Goal: Information Seeking & Learning: Learn about a topic

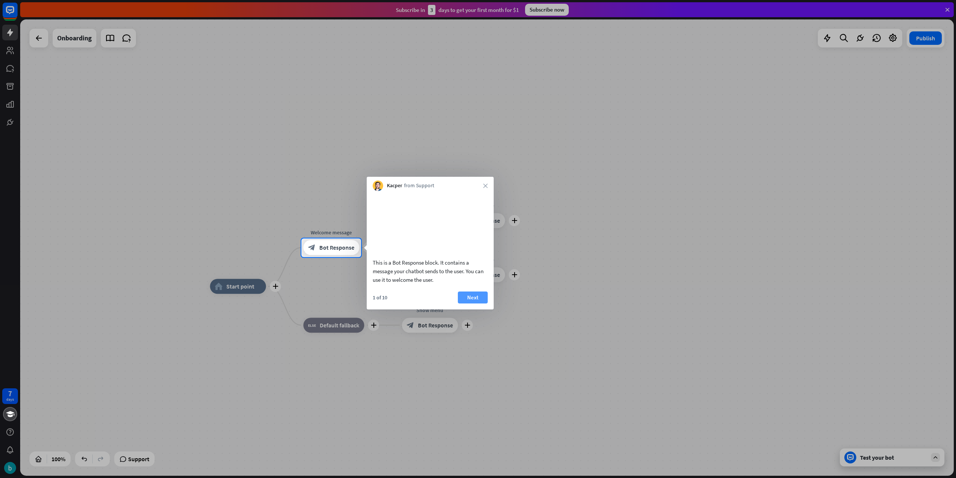
click at [471, 303] on button "Next" at bounding box center [473, 297] width 30 height 12
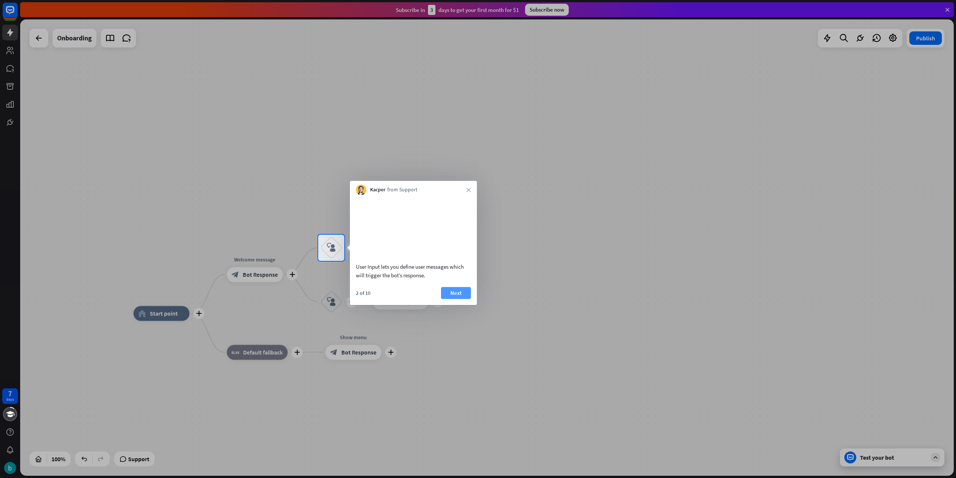
click at [458, 299] on button "Next" at bounding box center [456, 293] width 30 height 12
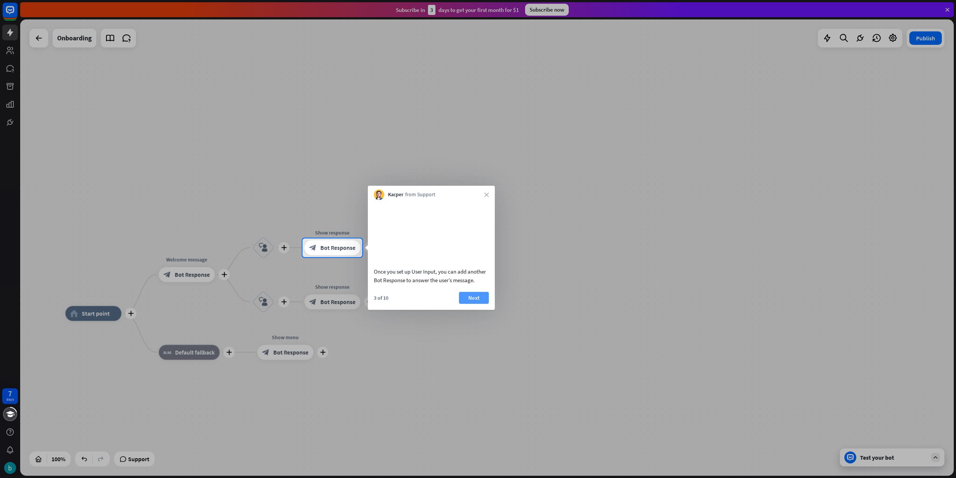
click at [476, 302] on button "Next" at bounding box center [474, 298] width 30 height 12
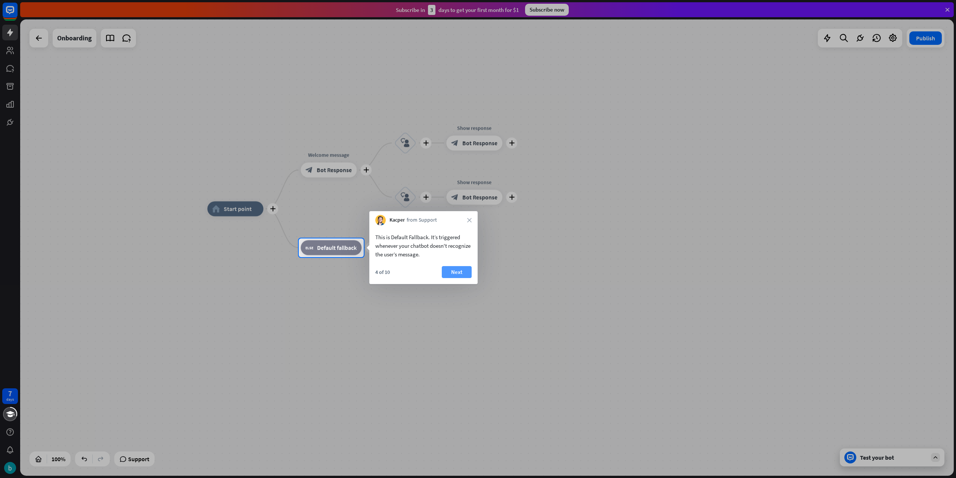
click at [456, 273] on button "Next" at bounding box center [457, 272] width 30 height 12
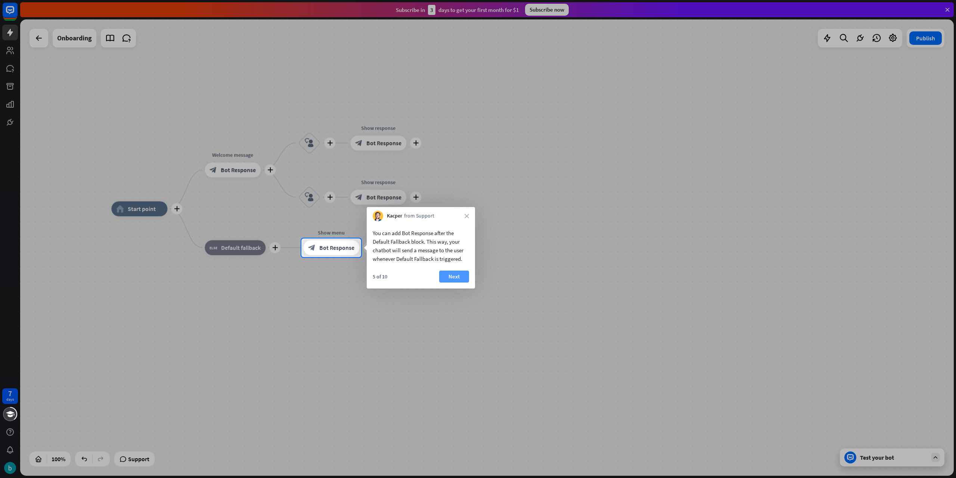
click at [464, 278] on button "Next" at bounding box center [454, 277] width 30 height 12
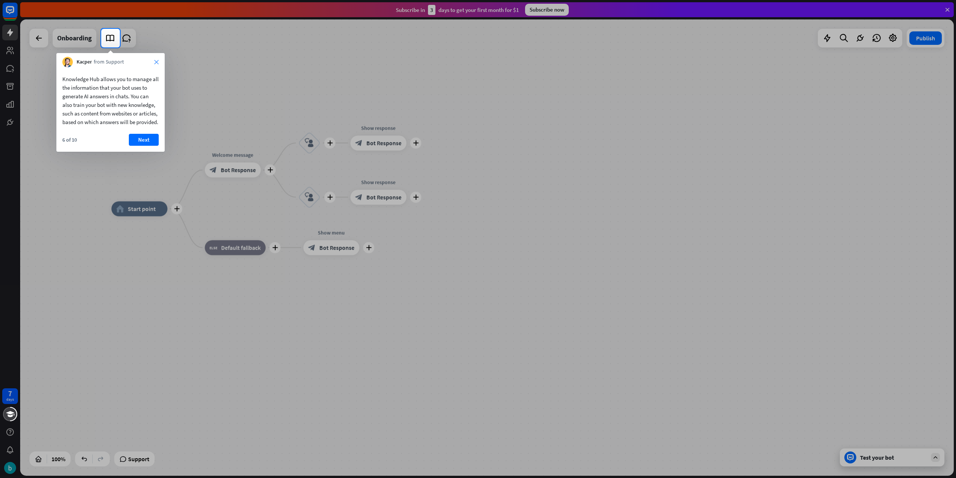
click at [157, 64] on icon "close" at bounding box center [156, 62] width 4 height 4
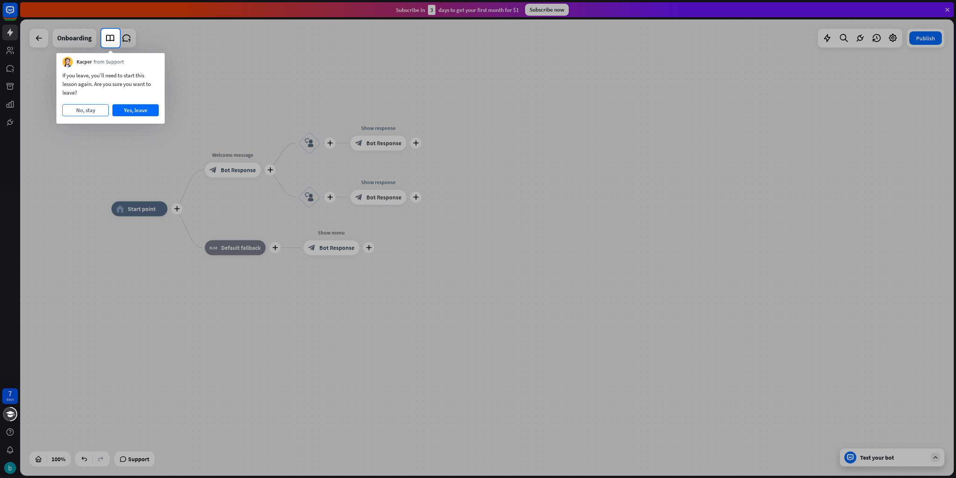
click at [87, 113] on button "No, stay" at bounding box center [85, 110] width 46 height 12
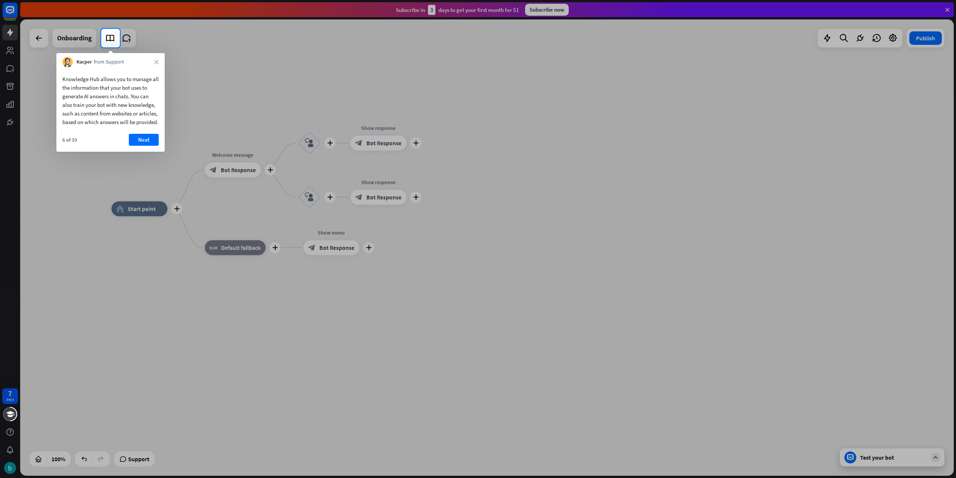
click at [70, 143] on div "6 of 10" at bounding box center [69, 139] width 15 height 7
click at [155, 59] on div "Kacper from Support close" at bounding box center [110, 60] width 108 height 14
click at [156, 63] on icon "close" at bounding box center [156, 62] width 4 height 4
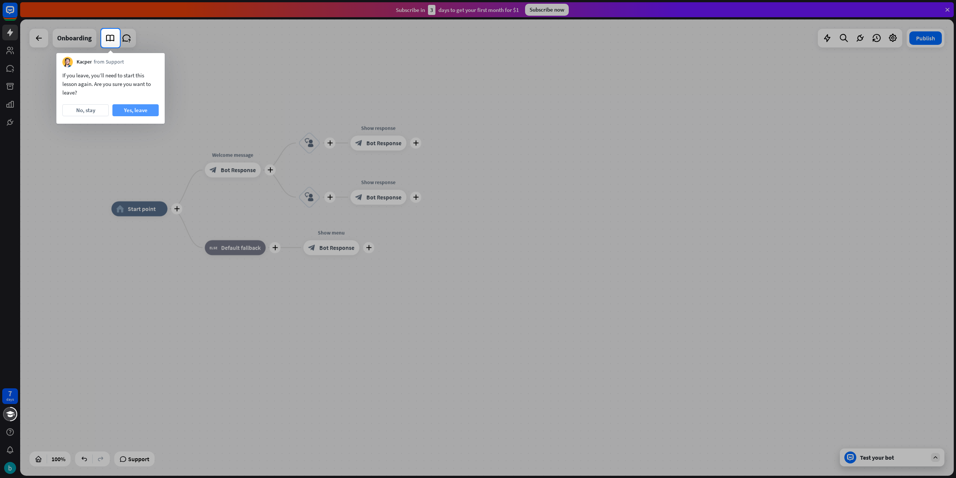
click at [129, 111] on button "Yes, leave" at bounding box center [135, 110] width 46 height 12
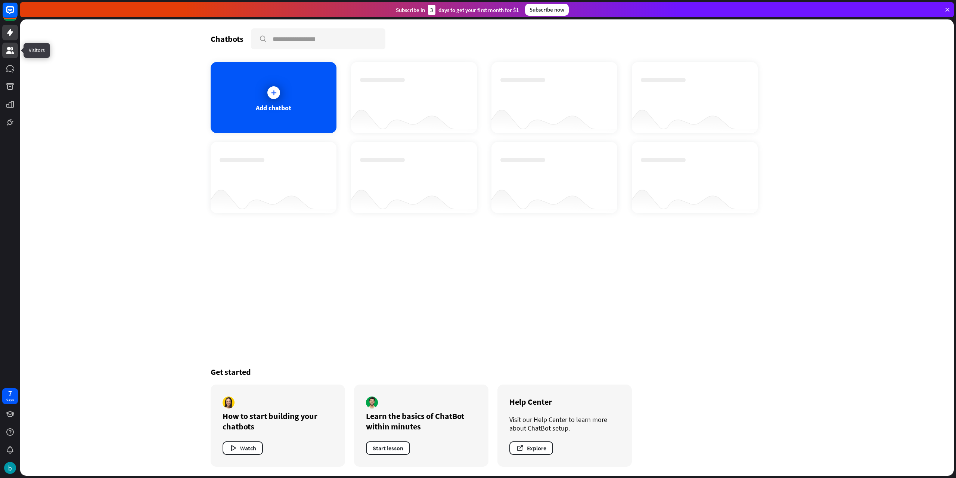
click at [6, 52] on icon at bounding box center [10, 50] width 9 height 9
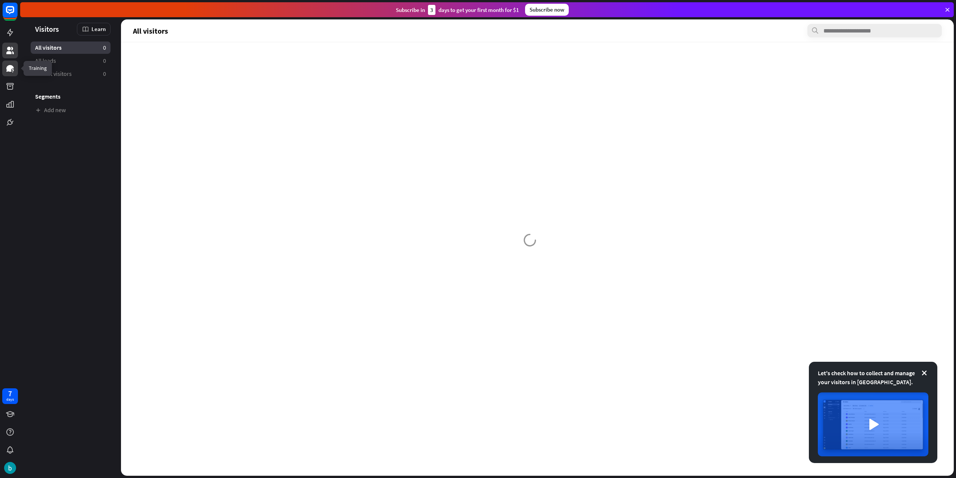
click at [12, 69] on icon at bounding box center [10, 68] width 9 height 9
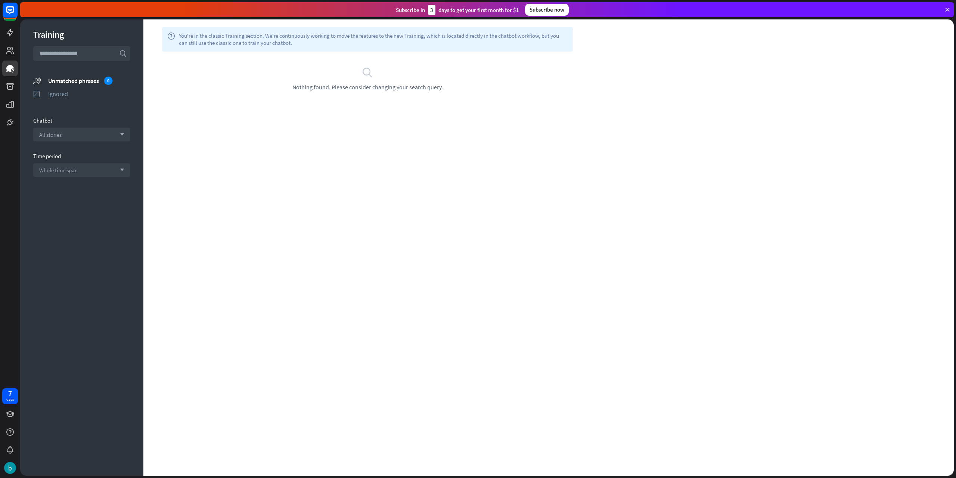
click at [571, 175] on div "help You're in the classic Training section. We're continuously working to move…" at bounding box center [548, 247] width 811 height 456
